Goal: Information Seeking & Learning: Learn about a topic

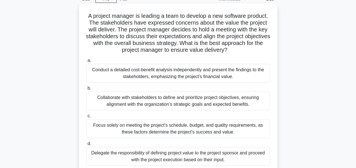
scroll to position [57, 0]
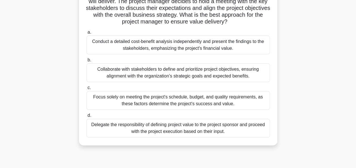
click at [252, 49] on div "Conduct a detailed cost-benefit analysis independently and present the findings…" at bounding box center [177, 45] width 183 height 19
click at [86, 34] on input "a. Conduct a detailed cost-benefit analysis independently and present the findi…" at bounding box center [86, 33] width 0 height 4
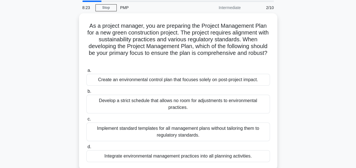
scroll to position [28, 0]
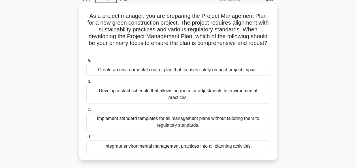
click at [175, 144] on div "Integrate environmental management practices into all planning activities." at bounding box center [177, 146] width 183 height 12
click at [86, 139] on input "d. Integrate environmental management practices into all planning activities." at bounding box center [86, 137] width 0 height 4
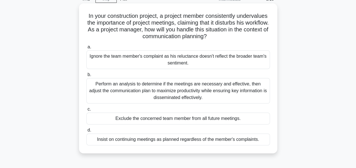
click at [249, 93] on div "Perform an analysis to determine if the meetings are necessary and effective, t…" at bounding box center [177, 90] width 183 height 25
click at [86, 77] on input "b. Perform an analysis to determine if the meetings are necessary and effective…" at bounding box center [86, 75] width 0 height 4
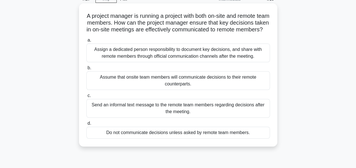
click at [226, 62] on div "Assign a dedicated person responsibility to document key decisions, and share w…" at bounding box center [177, 53] width 183 height 19
click at [86, 42] on input "a. Assign a dedicated person responsibility to document key decisions, and shar…" at bounding box center [86, 40] width 0 height 4
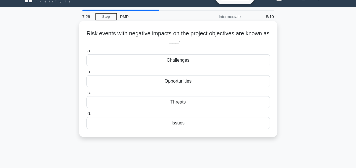
scroll to position [0, 0]
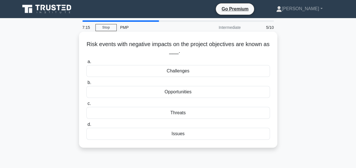
click at [182, 135] on div "Issues" at bounding box center [177, 134] width 183 height 12
click at [86, 127] on input "d. Issues" at bounding box center [86, 125] width 0 height 4
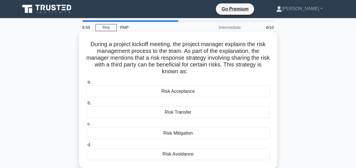
click at [188, 112] on div "Risk Transfer" at bounding box center [177, 112] width 183 height 12
click at [86, 105] on input "b. Risk Transfer" at bounding box center [86, 103] width 0 height 4
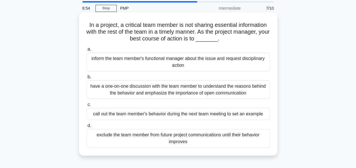
scroll to position [28, 0]
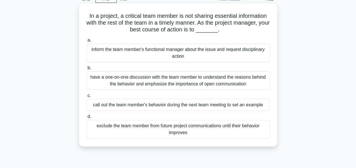
click at [194, 79] on div "have a one-on-one discussion with the team member to understand the reasons beh…" at bounding box center [177, 80] width 183 height 19
click at [86, 70] on input "b. have a one-on-one discussion with the team member to understand the reasons …" at bounding box center [86, 68] width 0 height 4
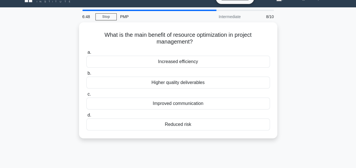
scroll to position [0, 0]
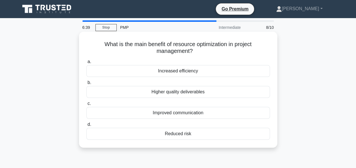
click at [199, 71] on div "Increased efficiency" at bounding box center [177, 71] width 183 height 12
click at [86, 64] on input "a. Increased efficiency" at bounding box center [86, 62] width 0 height 4
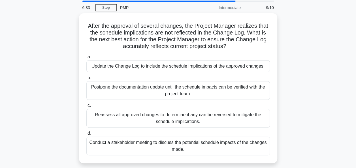
scroll to position [28, 0]
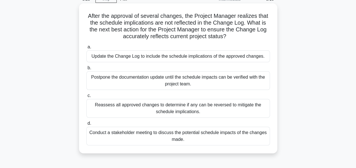
click at [170, 60] on div "Update the Change Log to include the schedule implications of the approved chan…" at bounding box center [177, 56] width 183 height 12
click at [86, 49] on input "a. Update the Change Log to include the schedule implications of the approved c…" at bounding box center [86, 47] width 0 height 4
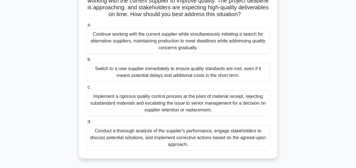
scroll to position [85, 0]
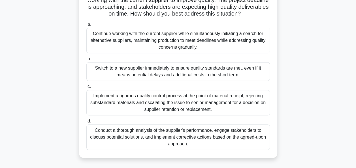
click at [252, 136] on div "Conduct a thorough analysis of the supplier's performance, engage stakeholders …" at bounding box center [177, 137] width 183 height 25
click at [86, 123] on input "d. Conduct a thorough analysis of the supplier's performance, engage stakeholde…" at bounding box center [86, 121] width 0 height 4
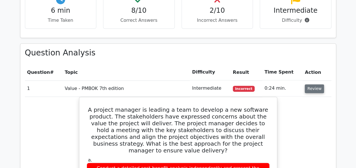
scroll to position [481, 0]
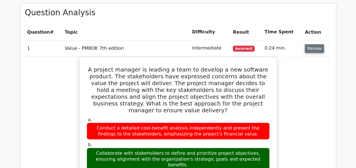
click at [316, 44] on button "Review" at bounding box center [314, 48] width 19 height 9
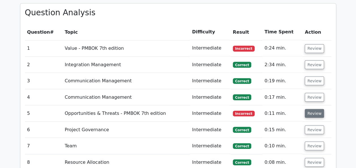
click at [310, 109] on button "Review" at bounding box center [314, 113] width 19 height 9
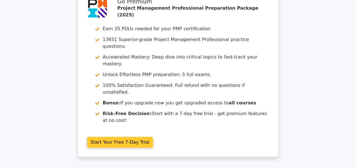
scroll to position [1007, 0]
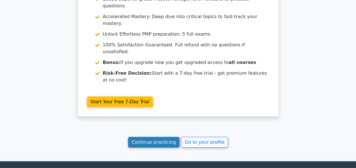
click at [149, 137] on link "Continue practicing" at bounding box center [154, 142] width 52 height 11
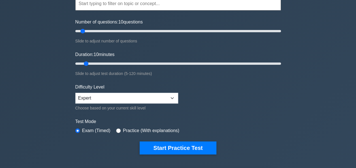
scroll to position [85, 0]
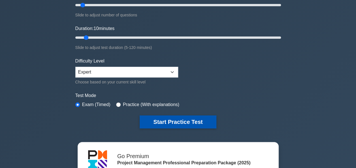
click at [141, 125] on button "Start Practice Test" at bounding box center [178, 121] width 76 height 13
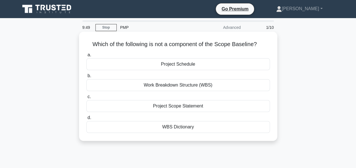
click at [139, 66] on div "Project Schedule" at bounding box center [177, 64] width 183 height 12
click at [86, 57] on input "a. Project Schedule" at bounding box center [86, 55] width 0 height 4
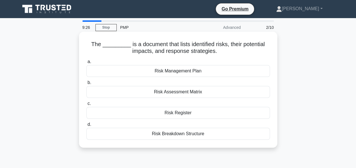
click at [246, 73] on div "Risk Management Plan" at bounding box center [177, 71] width 183 height 12
click at [86, 64] on input "a. Risk Management Plan" at bounding box center [86, 62] width 0 height 4
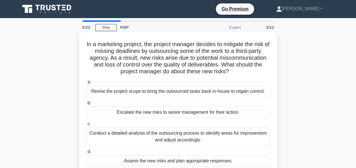
scroll to position [28, 0]
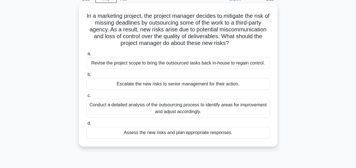
click at [214, 114] on div "Conduct a detailed analysis of the outsourcing process to identify areas for im…" at bounding box center [177, 108] width 183 height 19
click at [86, 98] on input "c. Conduct a detailed analysis of the outsourcing process to identify areas for…" at bounding box center [86, 96] width 0 height 4
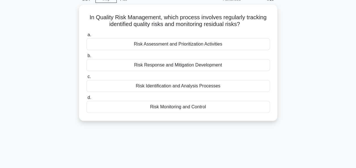
scroll to position [0, 0]
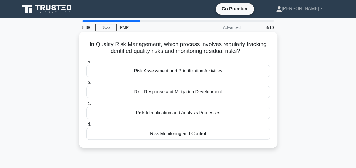
click at [183, 135] on div "Risk Monitoring and Control" at bounding box center [177, 134] width 183 height 12
click at [235, 137] on div "Risk Monitoring and Control" at bounding box center [177, 134] width 183 height 12
click at [86, 127] on input "d. Risk Monitoring and Control" at bounding box center [86, 125] width 0 height 4
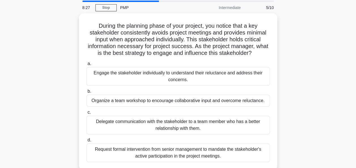
scroll to position [28, 0]
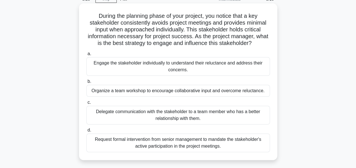
click at [238, 71] on div "Engage the stakeholder individually to understand their reluctance and address …" at bounding box center [177, 66] width 183 height 19
click at [86, 56] on input "a. Engage the stakeholder individually to understand their reluctance and addre…" at bounding box center [86, 54] width 0 height 4
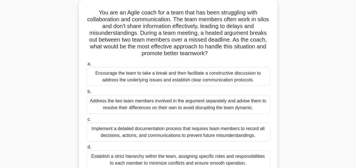
scroll to position [57, 0]
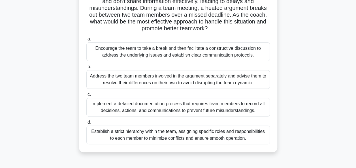
click at [256, 53] on div "Encourage the team to take a break and then facilitate a constructive discussio…" at bounding box center [177, 51] width 183 height 19
click at [86, 41] on input "a. Encourage the team to take a break and then facilitate a constructive discus…" at bounding box center [86, 39] width 0 height 4
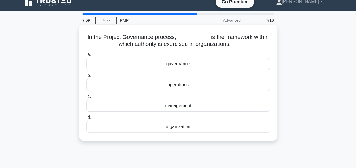
scroll to position [0, 0]
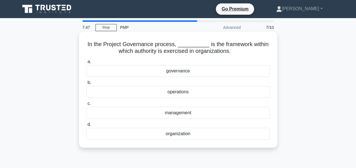
click at [180, 72] on div "governance" at bounding box center [177, 71] width 183 height 12
click at [86, 64] on input "a. governance" at bounding box center [86, 62] width 0 height 4
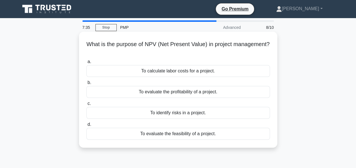
click at [200, 91] on div "To evaluate the profitability of a project." at bounding box center [177, 92] width 183 height 12
click at [86, 85] on input "b. To evaluate the profitability of a project." at bounding box center [86, 83] width 0 height 4
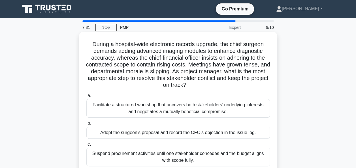
scroll to position [57, 0]
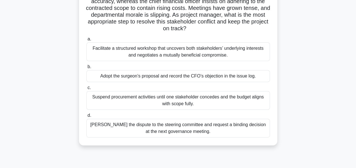
click at [204, 55] on div "Facilitate a structured workshop that uncovers both stakeholders’ underlying in…" at bounding box center [177, 51] width 183 height 19
click at [86, 41] on input "a. Facilitate a structured workshop that uncovers both stakeholders’ underlying…" at bounding box center [86, 39] width 0 height 4
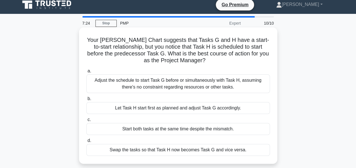
scroll to position [0, 0]
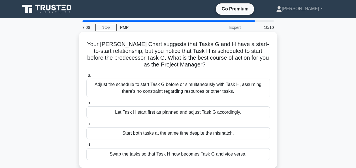
click at [204, 88] on div "Adjust the schedule to start Task G before or simultaneously with Task H, assum…" at bounding box center [177, 88] width 183 height 19
click at [86, 77] on input "a. Adjust the schedule to start Task G before or simultaneously with Task H, as…" at bounding box center [86, 76] width 0 height 4
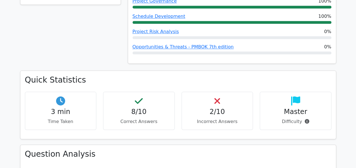
scroll to position [425, 0]
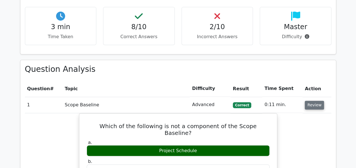
click at [312, 101] on button "Review" at bounding box center [314, 105] width 19 height 9
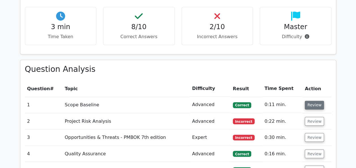
scroll to position [453, 0]
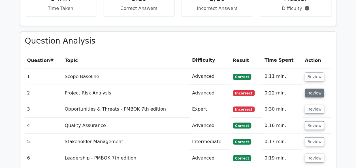
click at [319, 89] on button "Review" at bounding box center [314, 93] width 19 height 9
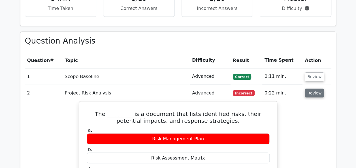
click at [313, 89] on button "Review" at bounding box center [314, 93] width 19 height 9
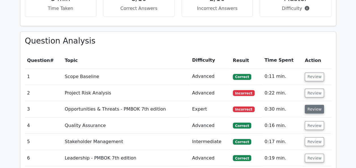
click at [309, 105] on button "Review" at bounding box center [314, 109] width 19 height 9
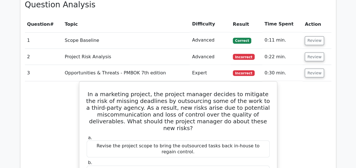
scroll to position [481, 0]
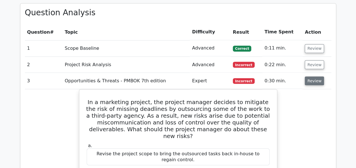
click at [316, 76] on button "Review" at bounding box center [314, 80] width 19 height 9
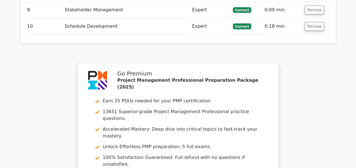
scroll to position [764, 0]
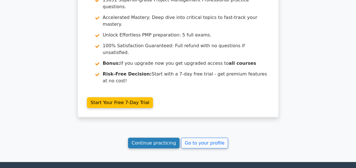
click at [158, 138] on link "Continue practicing" at bounding box center [154, 143] width 52 height 11
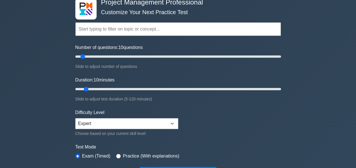
scroll to position [85, 0]
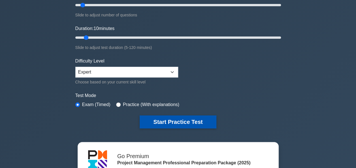
click at [185, 122] on button "Start Practice Test" at bounding box center [178, 121] width 76 height 13
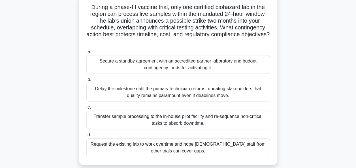
scroll to position [28, 0]
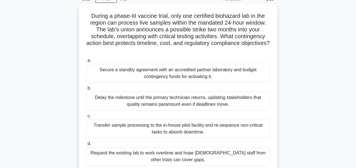
click at [139, 76] on div "Secure a standby agreement with an accredited partner laboratory and budget con…" at bounding box center [177, 73] width 183 height 19
click at [86, 63] on input "a. Secure a standby agreement with an accredited partner laboratory and budget …" at bounding box center [86, 61] width 0 height 4
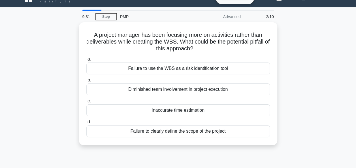
scroll to position [0, 0]
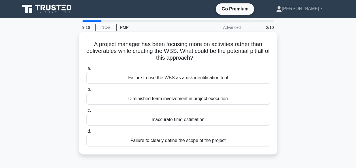
click at [155, 144] on div "Failure to clearly define the scope of the project" at bounding box center [177, 141] width 183 height 12
click at [86, 133] on input "d. Failure to clearly define the scope of the project" at bounding box center [86, 132] width 0 height 4
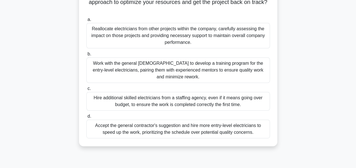
scroll to position [85, 0]
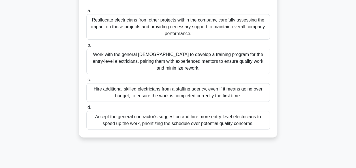
click at [233, 33] on div "Reallocate electricians from other projects within the company, carefully asses…" at bounding box center [177, 26] width 183 height 25
click at [86, 13] on input "a. Reallocate electricians from other projects within the company, carefully as…" at bounding box center [86, 11] width 0 height 4
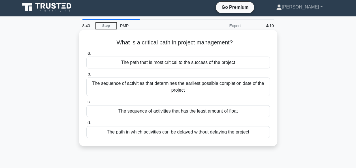
scroll to position [0, 0]
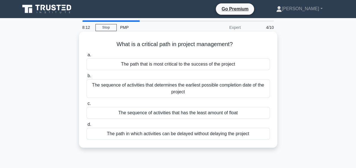
click at [190, 134] on div "The path in which activities can be delayed without delaying the project" at bounding box center [177, 134] width 183 height 12
click at [86, 127] on input "d. The path in which activities can be delayed without delaying the project" at bounding box center [86, 125] width 0 height 4
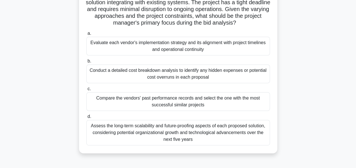
scroll to position [85, 0]
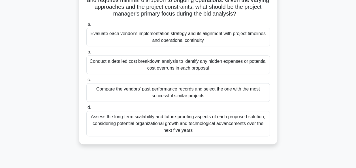
click at [143, 38] on div "Evaluate each vendor's implementation strategy and its alignment with project t…" at bounding box center [177, 37] width 183 height 19
click at [86, 26] on input "a. Evaluate each vendor's implementation strategy and its alignment with projec…" at bounding box center [86, 25] width 0 height 4
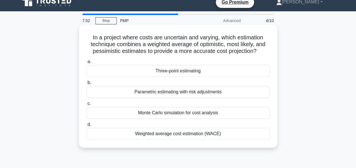
scroll to position [0, 0]
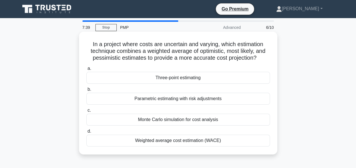
click at [192, 77] on div "Three-point estimating" at bounding box center [177, 78] width 183 height 12
click at [86, 70] on input "a. Three-point estimating" at bounding box center [86, 69] width 0 height 4
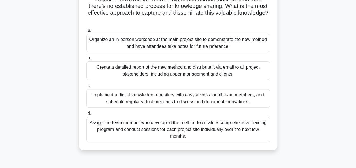
scroll to position [57, 0]
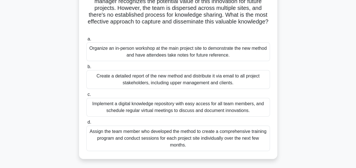
click at [252, 108] on div "Implement a digital knowledge repository with easy access for all team members,…" at bounding box center [177, 107] width 183 height 19
click at [86, 97] on input "c. Implement a digital knowledge repository with easy access for all team membe…" at bounding box center [86, 95] width 0 height 4
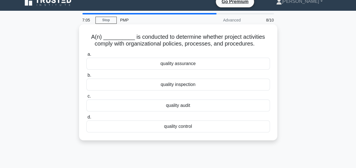
scroll to position [0, 0]
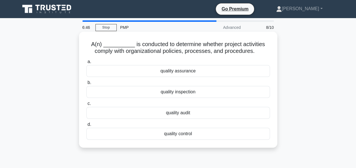
click at [198, 113] on div "quality audit" at bounding box center [177, 113] width 183 height 12
click at [86, 106] on input "c. quality audit" at bounding box center [86, 104] width 0 height 4
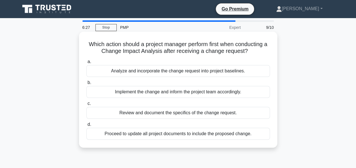
click at [193, 113] on div "Review and document the specifics of the change request." at bounding box center [177, 113] width 183 height 12
click at [86, 106] on input "c. Review and document the specifics of the change request." at bounding box center [86, 104] width 0 height 4
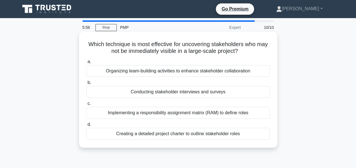
click at [194, 135] on div "Creating a detailed project charter to outline stakeholder roles" at bounding box center [177, 134] width 183 height 12
click at [86, 127] on input "d. Creating a detailed project charter to outline stakeholder roles" at bounding box center [86, 125] width 0 height 4
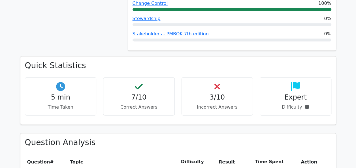
scroll to position [453, 0]
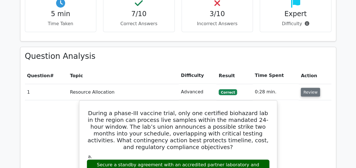
click at [303, 88] on button "Review" at bounding box center [310, 92] width 19 height 9
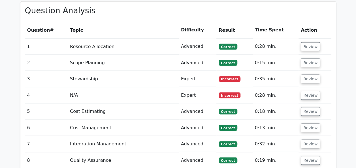
scroll to position [566, 0]
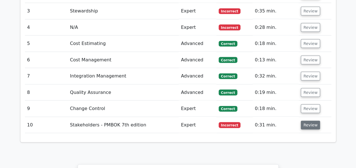
click at [301, 121] on button "Review" at bounding box center [310, 125] width 19 height 9
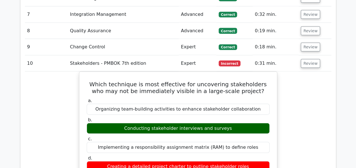
scroll to position [594, 0]
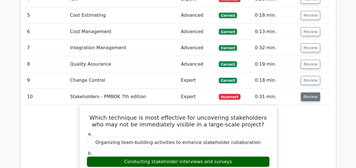
click at [307, 93] on button "Review" at bounding box center [310, 97] width 19 height 9
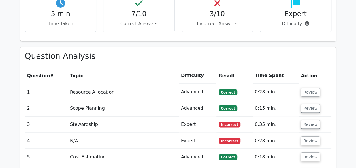
scroll to position [453, 0]
click at [309, 120] on button "Review" at bounding box center [310, 124] width 19 height 9
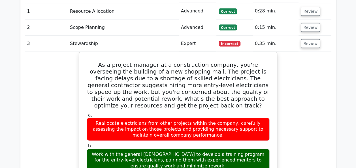
scroll to position [538, 0]
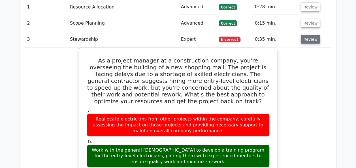
click at [302, 35] on button "Review" at bounding box center [310, 39] width 19 height 9
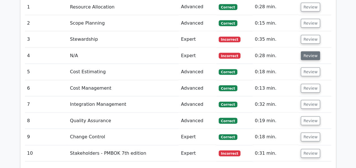
click at [309, 52] on button "Review" at bounding box center [310, 56] width 19 height 9
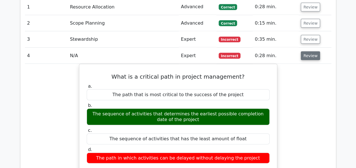
click at [308, 52] on button "Review" at bounding box center [310, 56] width 19 height 9
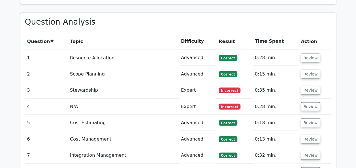
scroll to position [396, 0]
